Goal: Ask a question

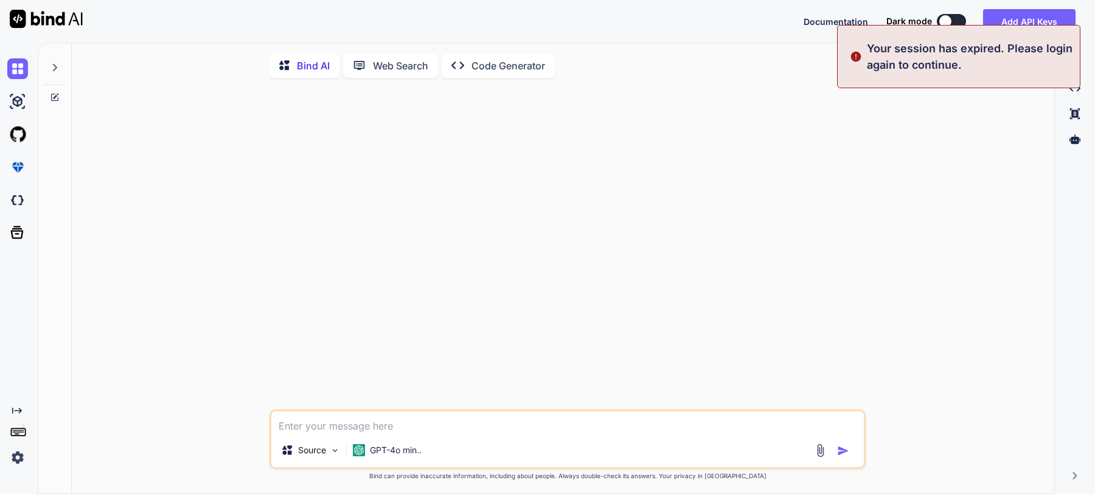
type textarea "x"
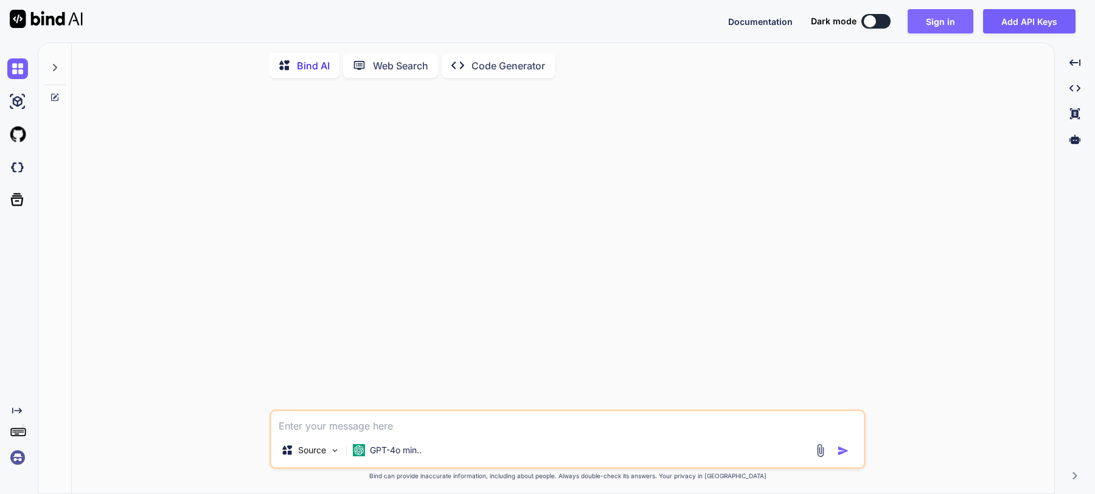
click at [947, 19] on button "Sign in" at bounding box center [941, 21] width 66 height 24
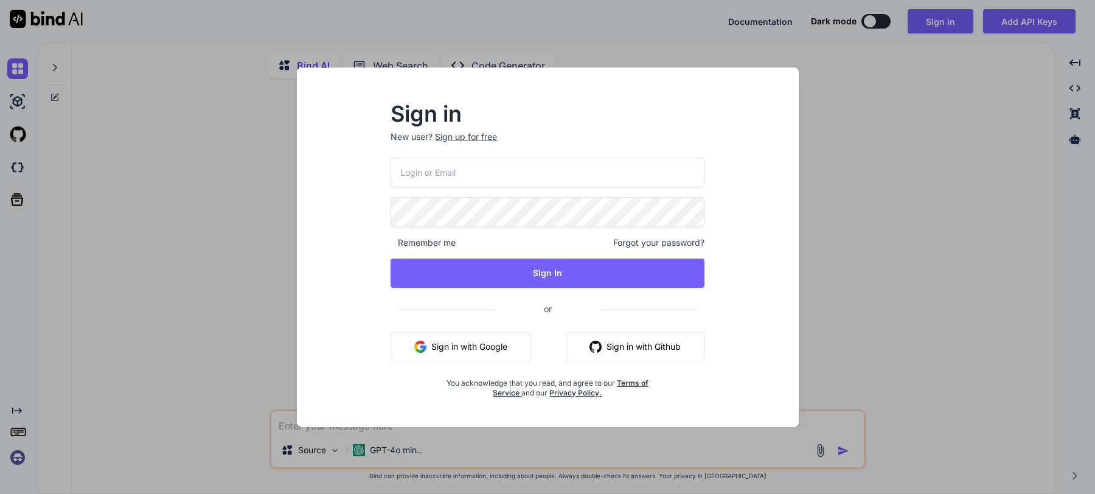
click at [441, 341] on button "Sign in with Google" at bounding box center [461, 346] width 141 height 29
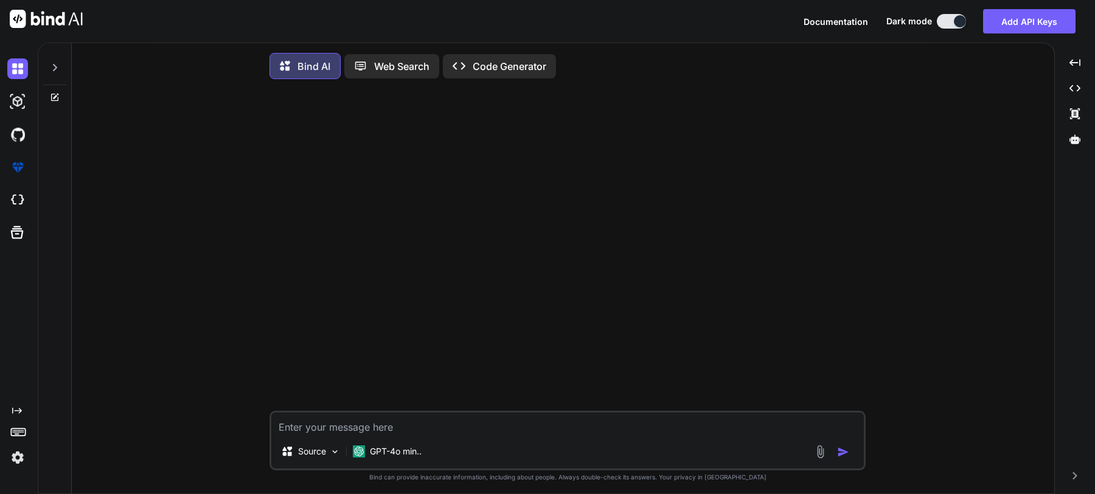
click at [350, 424] on textarea at bounding box center [567, 423] width 592 height 22
type textarea "how i can covert redux saga code in redux toolkit"
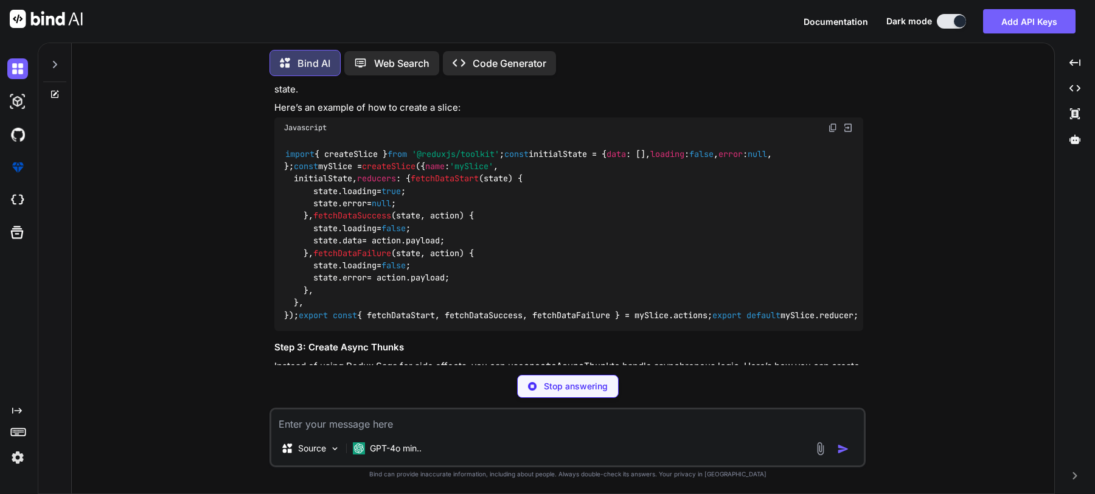
scroll to position [285, 0]
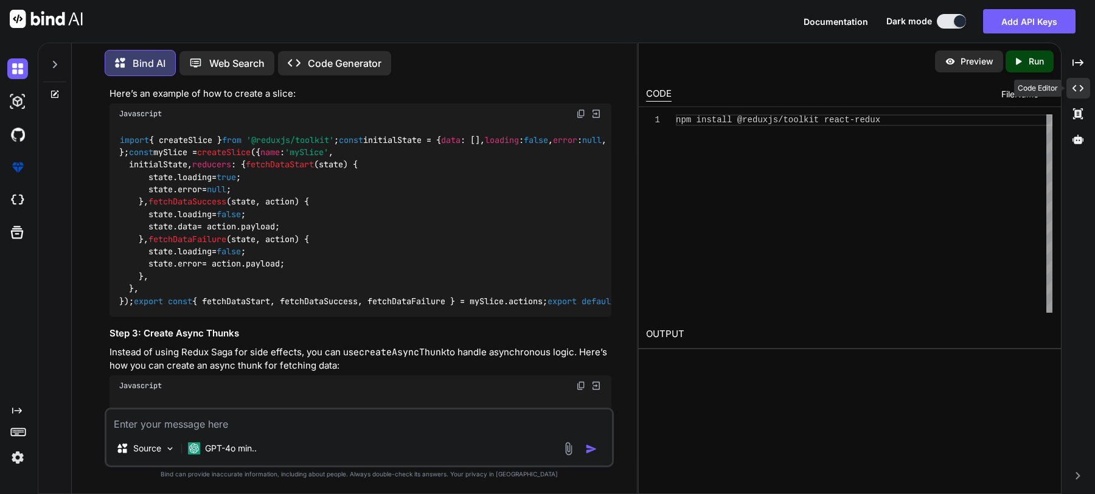
click at [1078, 85] on icon "Created with Pixso." at bounding box center [1077, 88] width 11 height 11
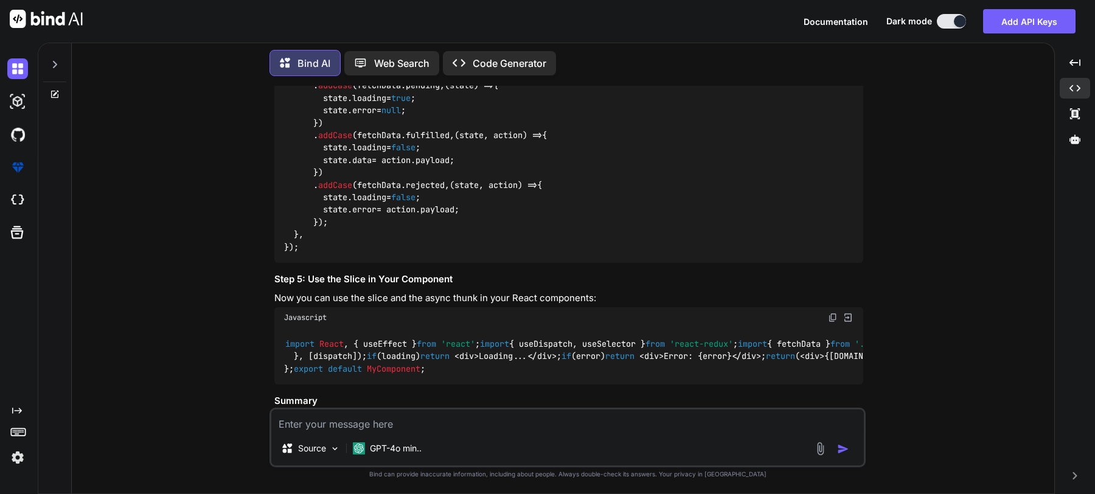
scroll to position [568, 0]
